Goal: Transaction & Acquisition: Purchase product/service

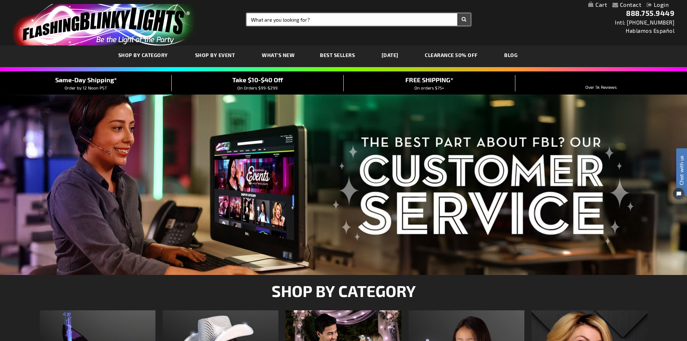
click at [261, 16] on input "Search" at bounding box center [358, 19] width 224 height 12
type input "halloween"
click at [457, 13] on button "Search" at bounding box center [463, 19] width 13 height 12
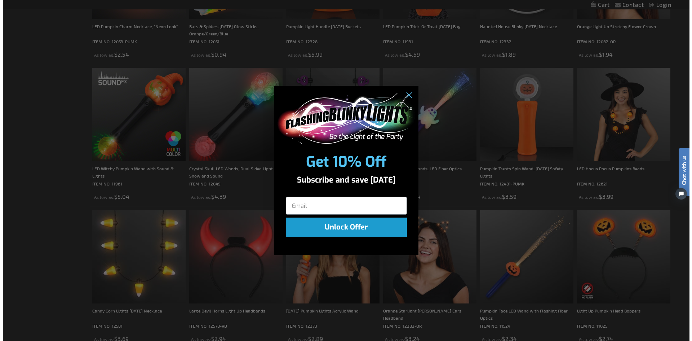
scroll to position [614, 0]
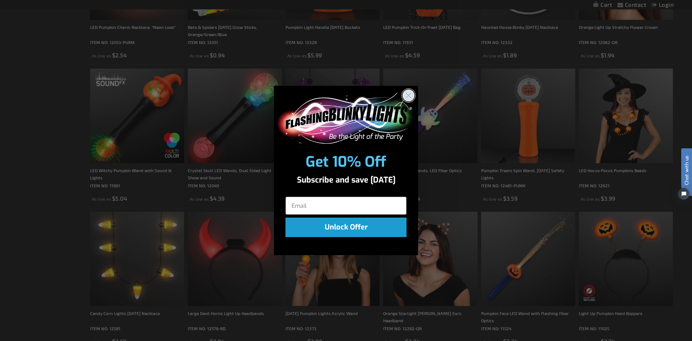
click at [406, 94] on circle "Close dialog" at bounding box center [409, 95] width 12 height 12
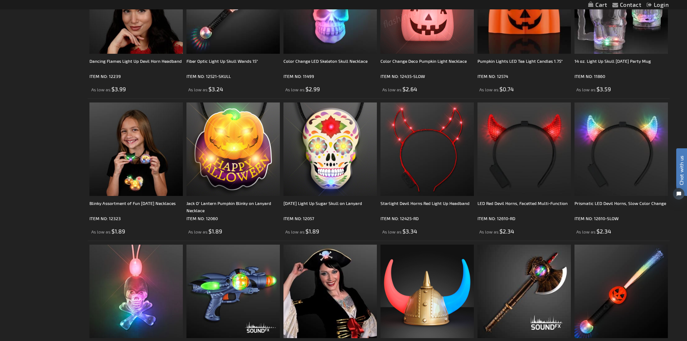
scroll to position [1405, 0]
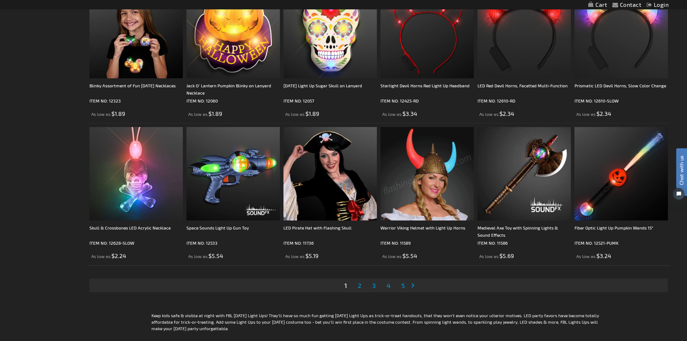
click at [360, 285] on span "2" at bounding box center [359, 285] width 4 height 8
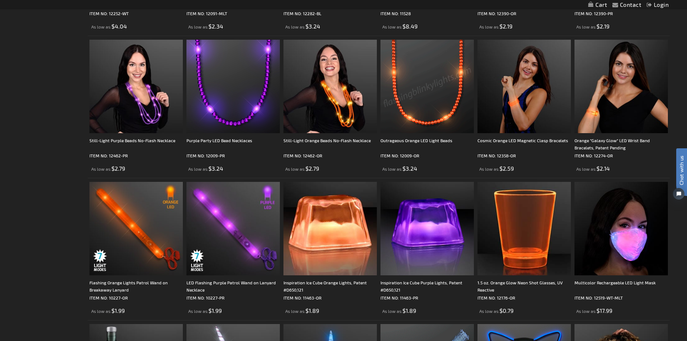
scroll to position [1225, 0]
